Goal: Navigation & Orientation: Find specific page/section

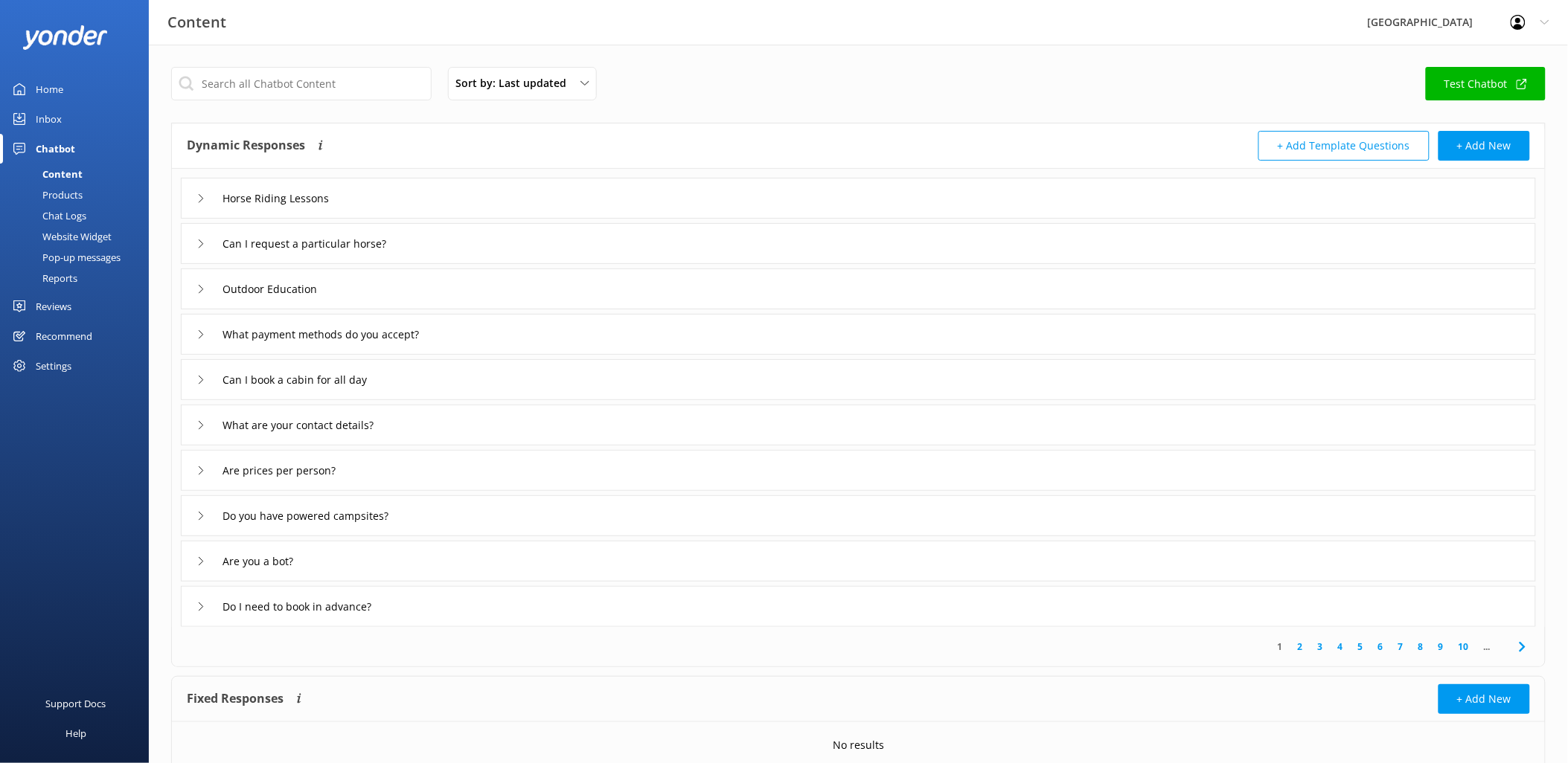
click at [61, 31] on img at bounding box center [64, 37] width 85 height 24
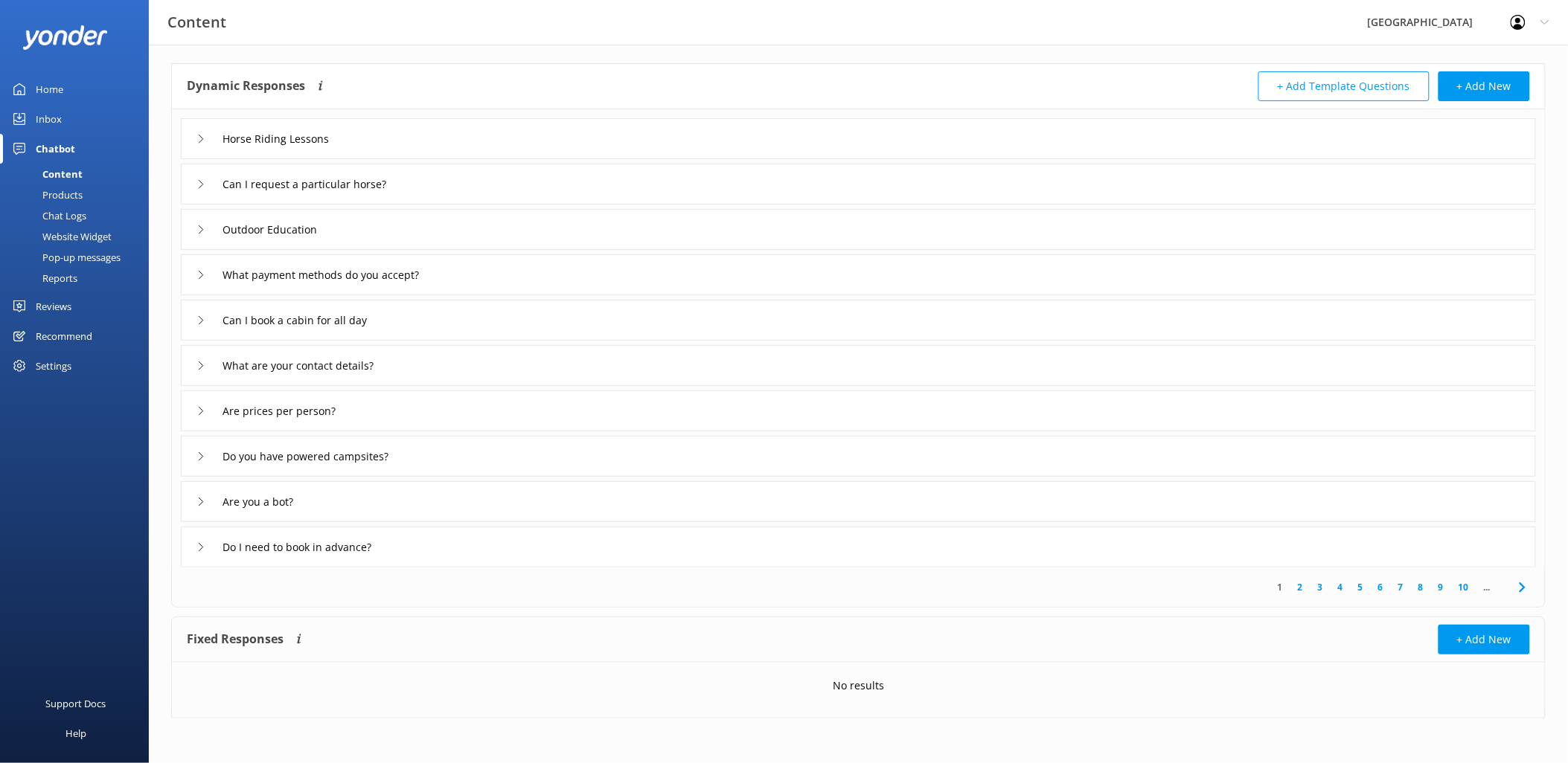
click at [56, 28] on img at bounding box center [64, 37] width 85 height 24
click at [56, 31] on img at bounding box center [64, 37] width 85 height 24
click at [68, 49] on div at bounding box center [74, 37] width 104 height 45
click at [71, 33] on img at bounding box center [64, 37] width 85 height 24
click at [55, 87] on div "Home" at bounding box center [50, 89] width 28 height 30
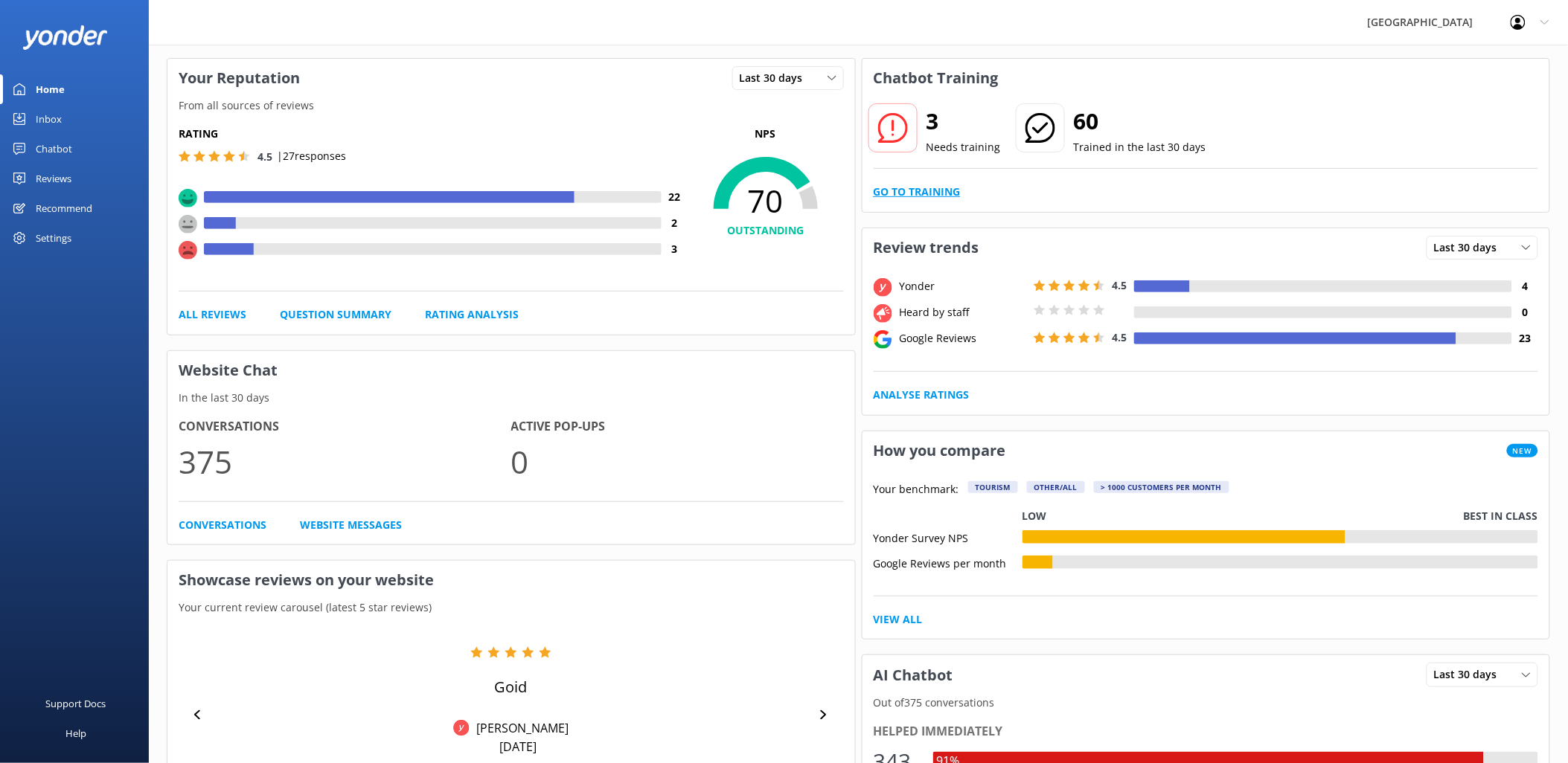
click at [943, 192] on link "Go to Training" at bounding box center [917, 192] width 87 height 16
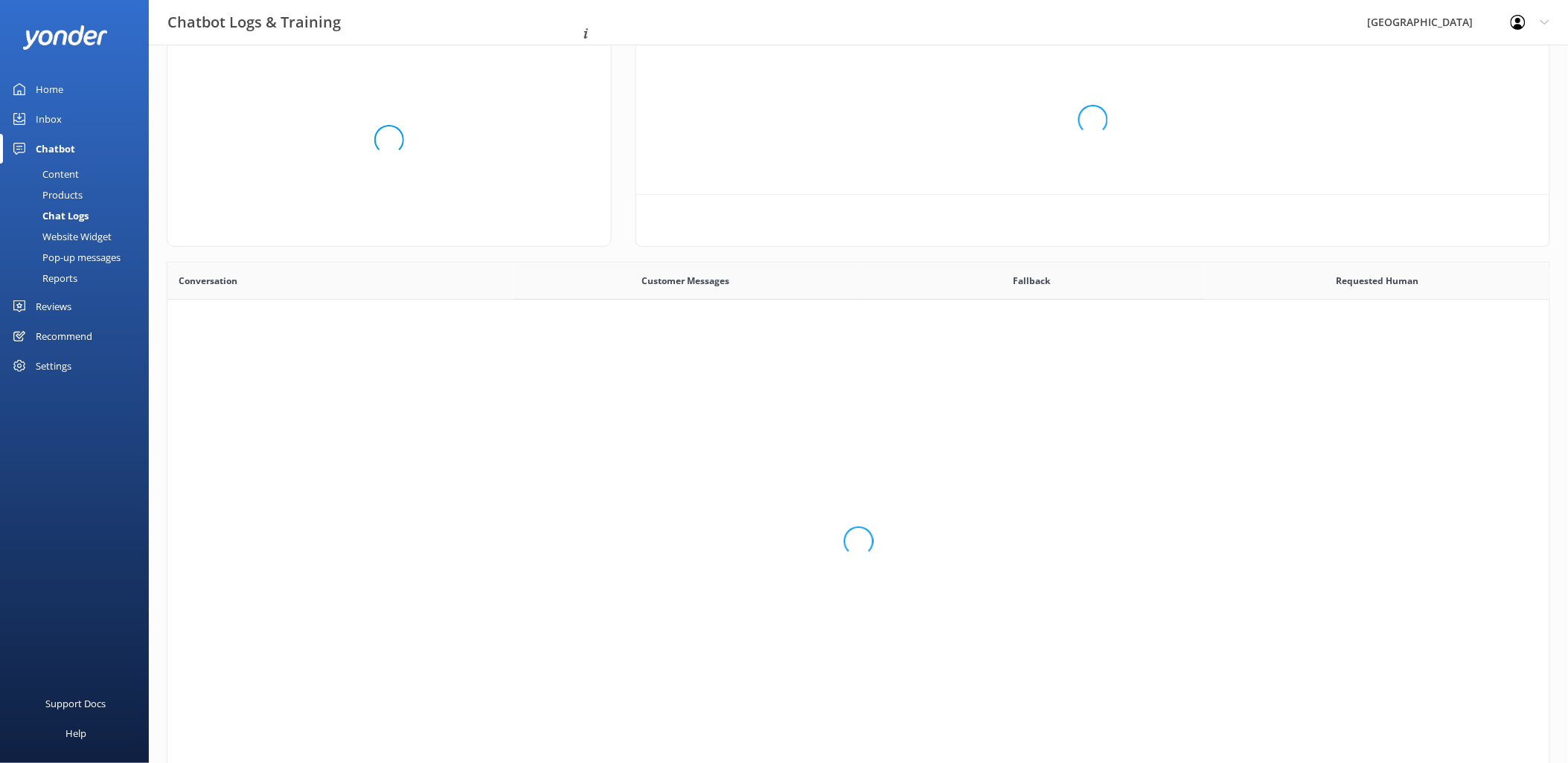
scroll to position [509, 1370]
